Goal: Complete application form: Complete application form

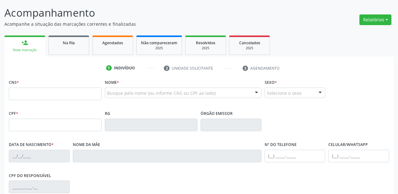
scroll to position [38, 0]
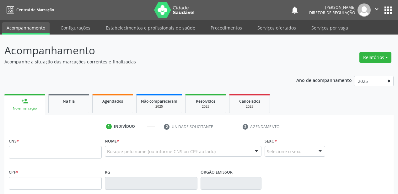
scroll to position [38, 0]
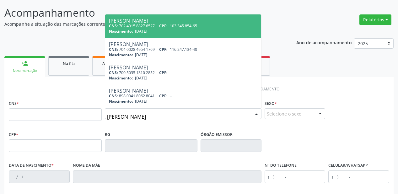
type input "[PERSON_NAME]"
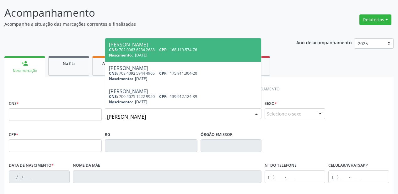
click at [128, 48] on div "CNS: 702 0063 6234 2683 CPF: 168.119.574-76" at bounding box center [183, 49] width 149 height 5
type input "702 0063 6234 2683"
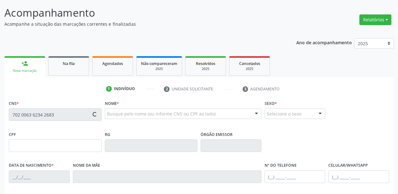
type input "168.119.574-76"
type input "06/11/2019"
type input "Maria Madalena de Sousa"
type input "(87) 99915-8521"
type input "066.991.004-08"
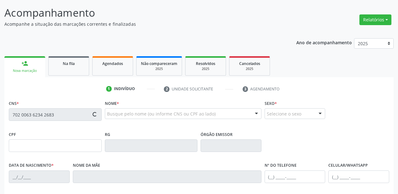
type input "S/N"
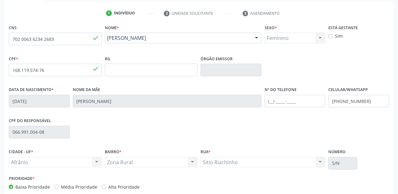
scroll to position [46, 0]
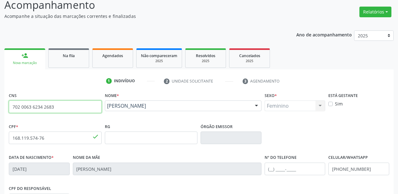
click at [57, 109] on input "702 0063 6234 2683" at bounding box center [55, 106] width 93 height 13
type input "7"
type input "701 8032 1061 9277"
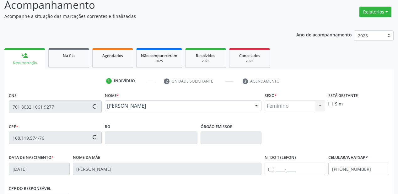
type input "[DATE]"
type input "[PERSON_NAME]"
type input "[PHONE_NUMBER]"
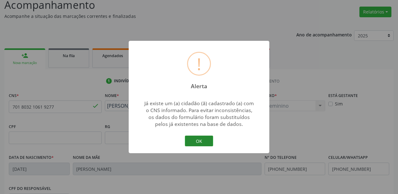
click at [198, 140] on button "OK" at bounding box center [199, 141] width 28 height 11
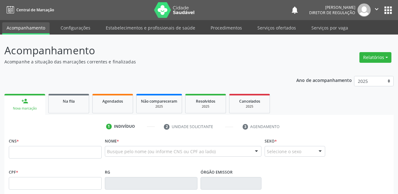
scroll to position [45, 0]
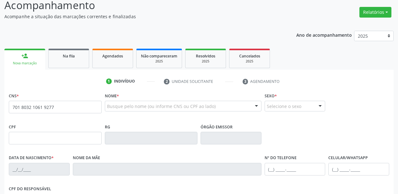
type input "701 8032 1061 9277"
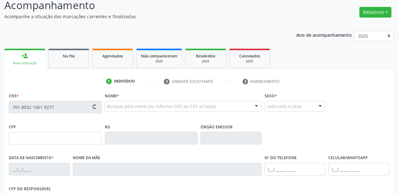
type input "[DATE]"
type input "[PERSON_NAME]"
type input "[PHONE_NUMBER]"
type input "S/N"
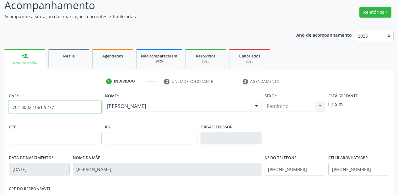
drag, startPoint x: 55, startPoint y: 108, endPoint x: 6, endPoint y: 107, distance: 48.4
click at [6, 107] on div "CNS * 701 8032 1061 9277 done Nome * [PERSON_NAME] [PERSON_NAME] CNS: 701 8032 …" at bounding box center [198, 191] width 389 height 200
